Goal: Find specific page/section: Find specific page/section

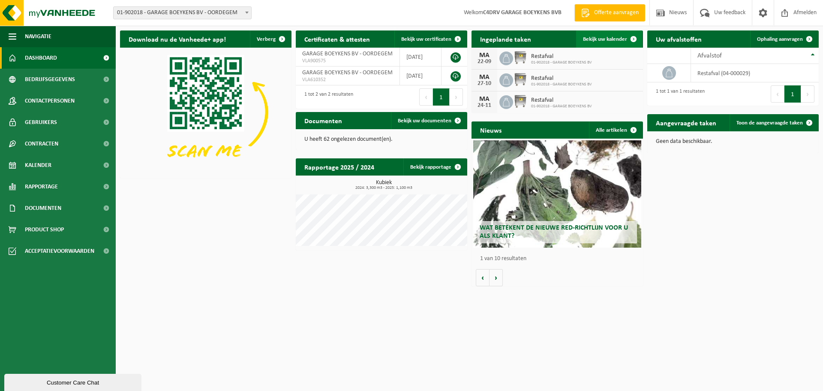
click at [603, 37] on span "Bekijk uw kalender" at bounding box center [605, 39] width 44 height 6
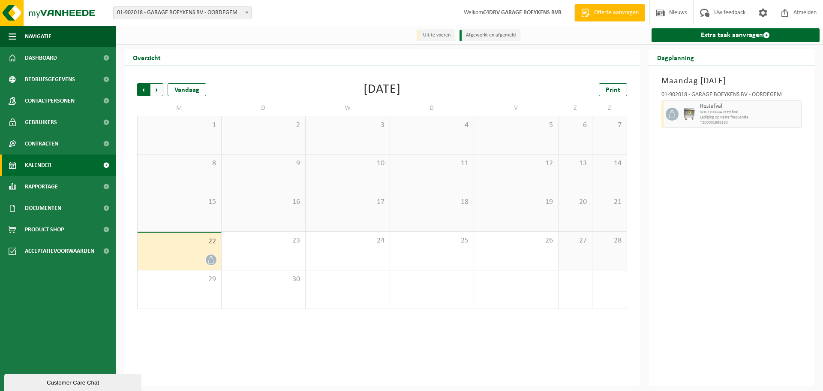
click at [155, 88] on span "Volgende" at bounding box center [157, 89] width 13 height 13
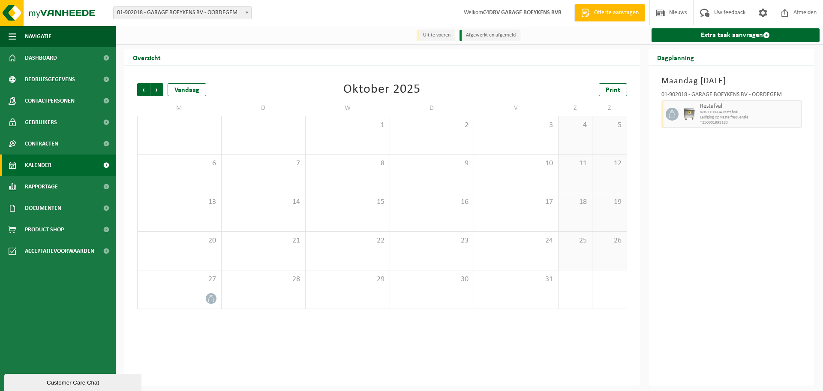
click at [155, 88] on span "Volgende" at bounding box center [157, 89] width 13 height 13
